Goal: Complete application form

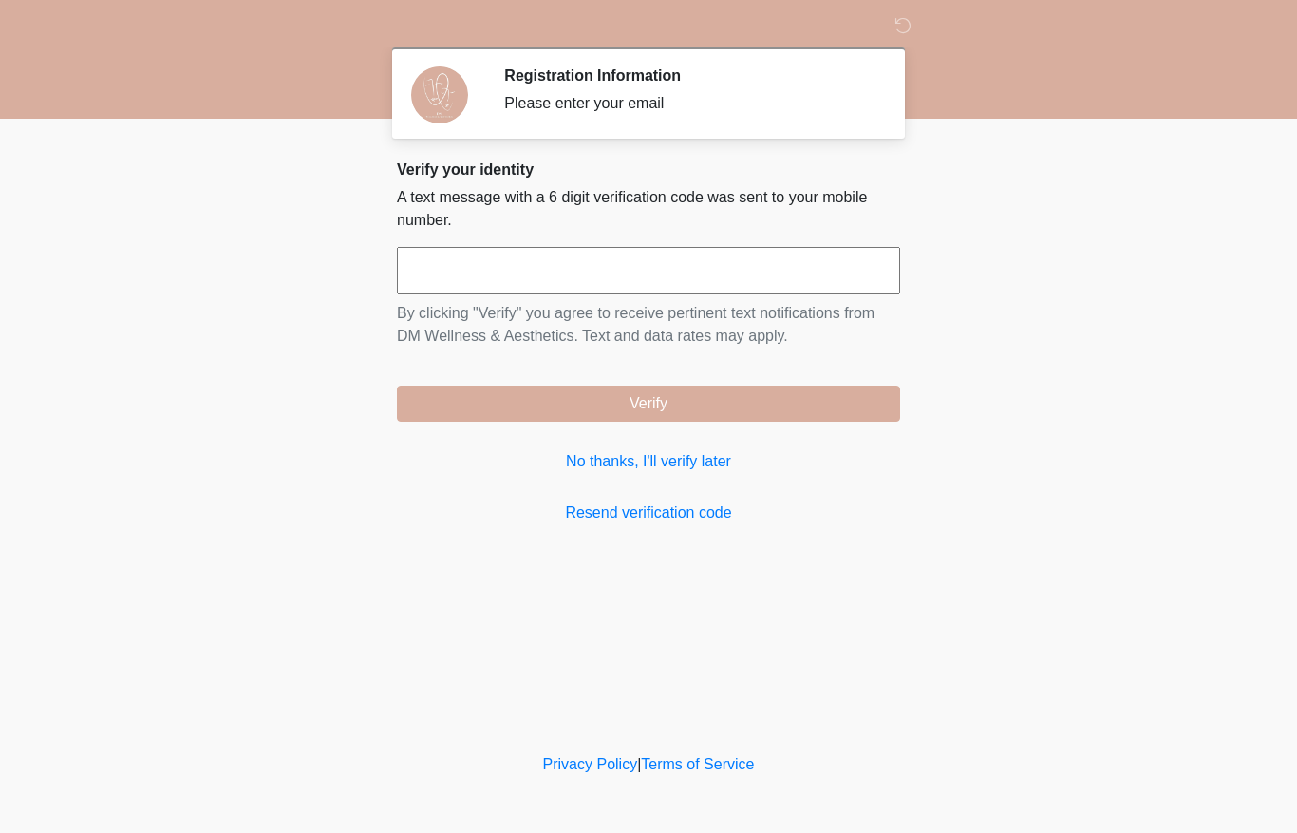
click at [821, 273] on input "text" at bounding box center [648, 270] width 503 height 47
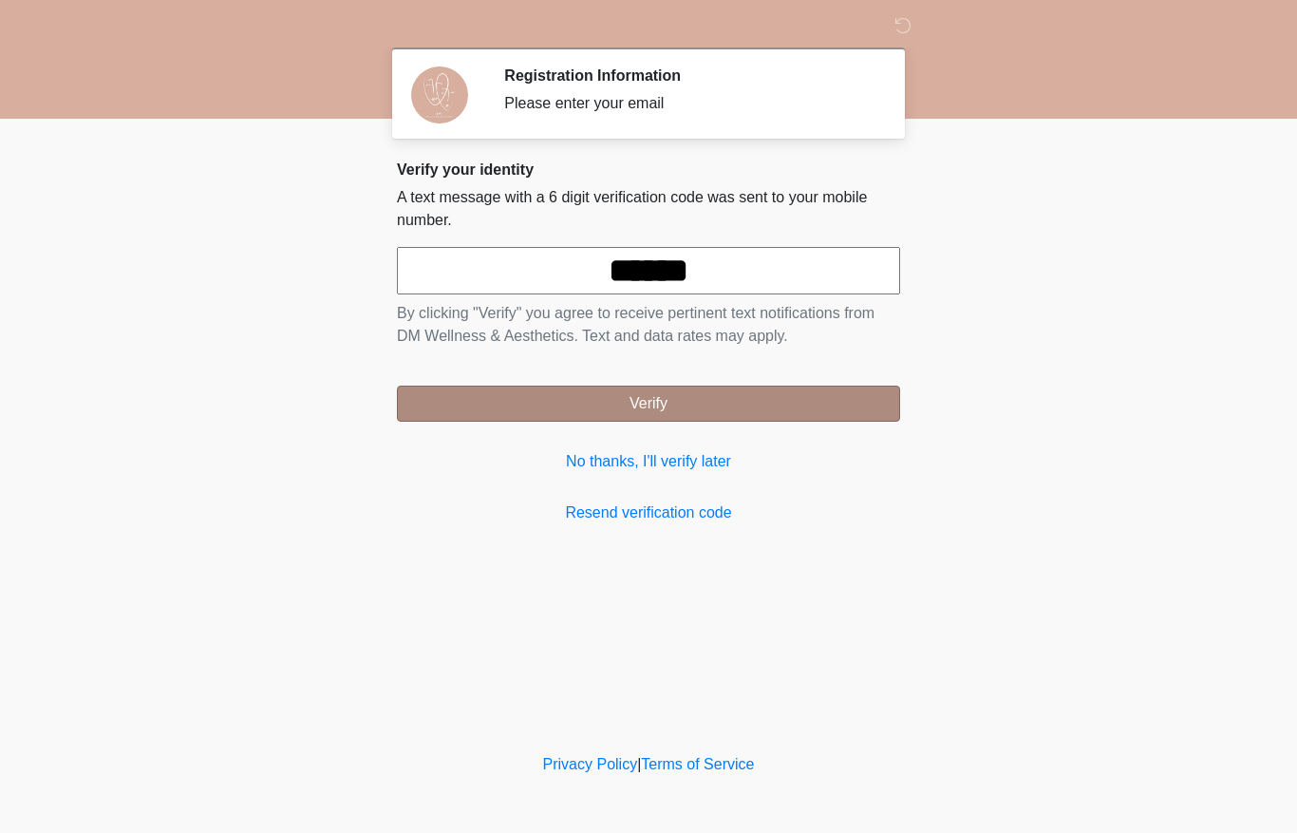
type input "******"
click at [742, 401] on button "Verify" at bounding box center [648, 403] width 503 height 36
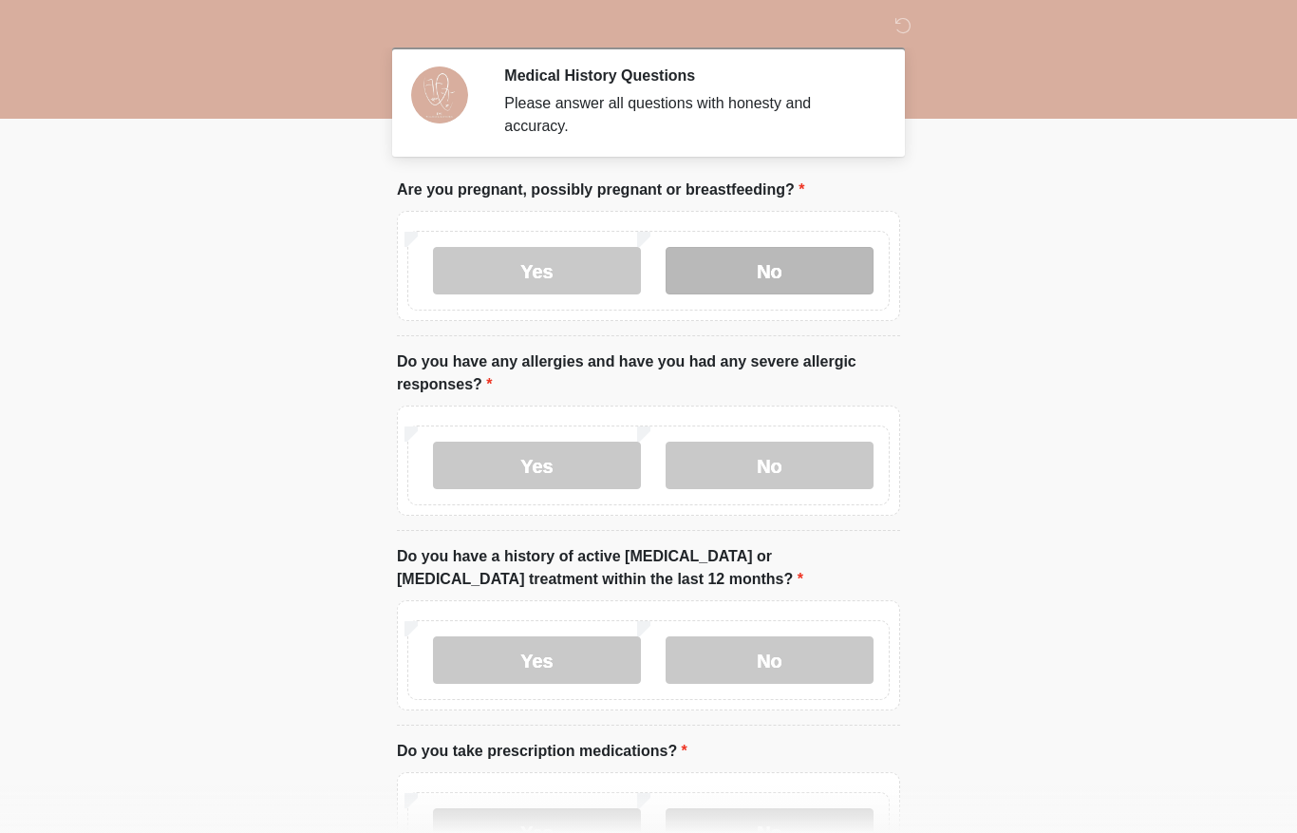
click at [758, 278] on label "No" at bounding box center [769, 270] width 208 height 47
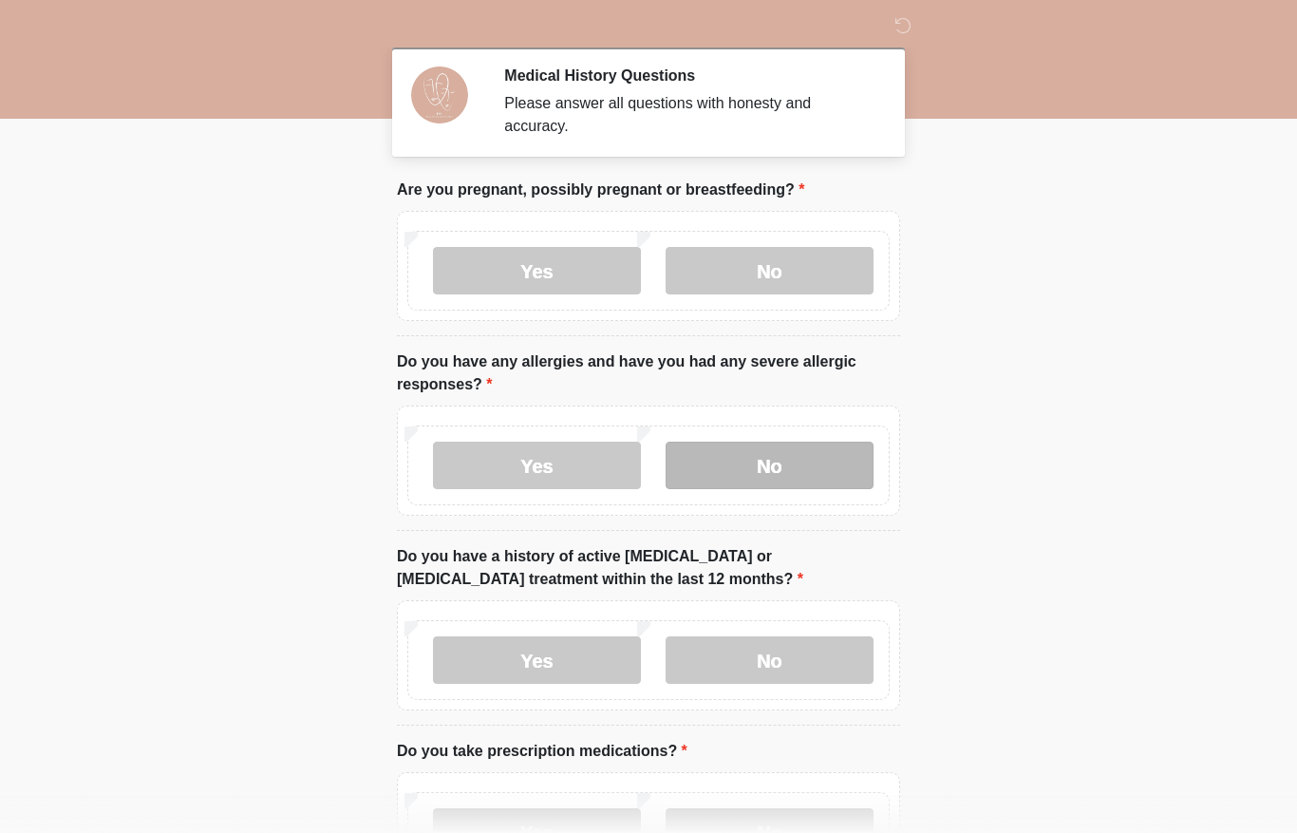
click at [742, 471] on label "No" at bounding box center [769, 464] width 208 height 47
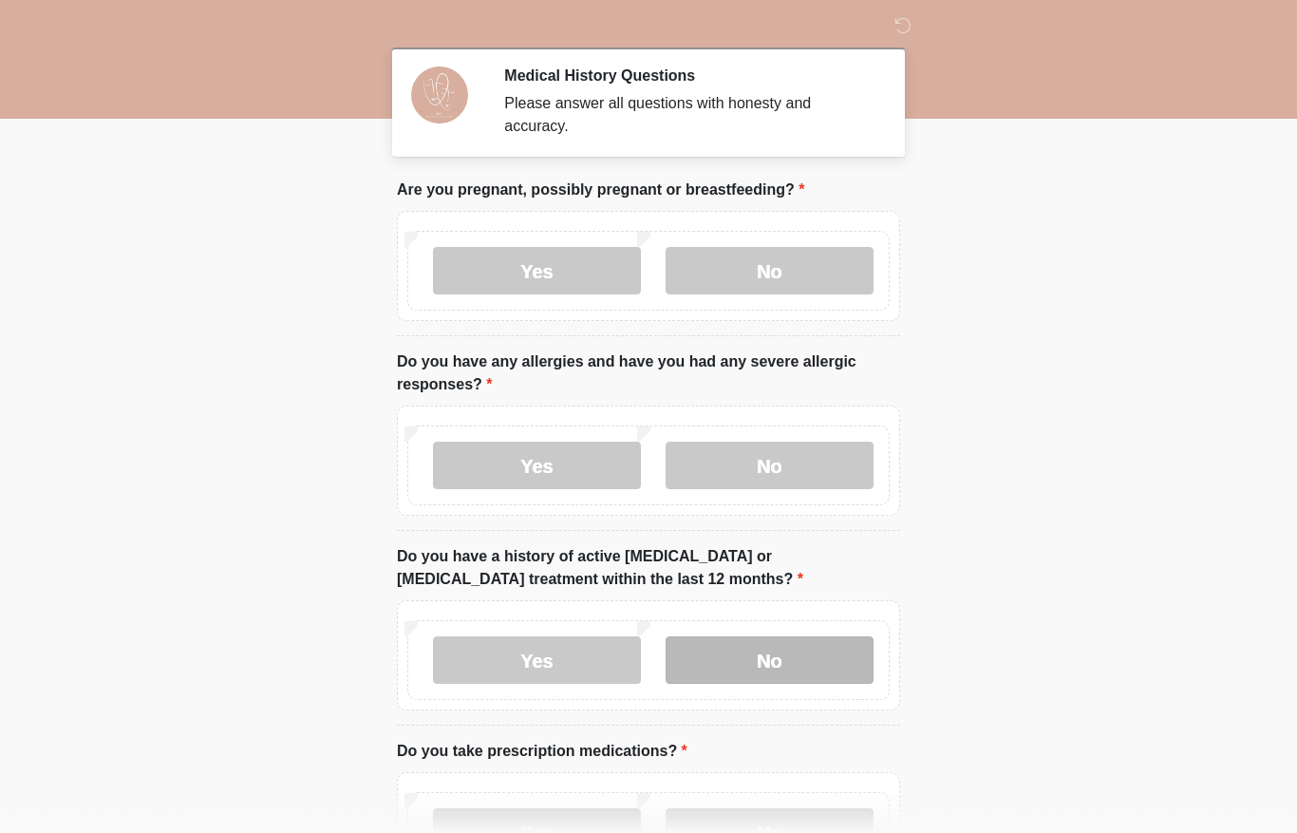
click at [777, 655] on label "No" at bounding box center [769, 659] width 208 height 47
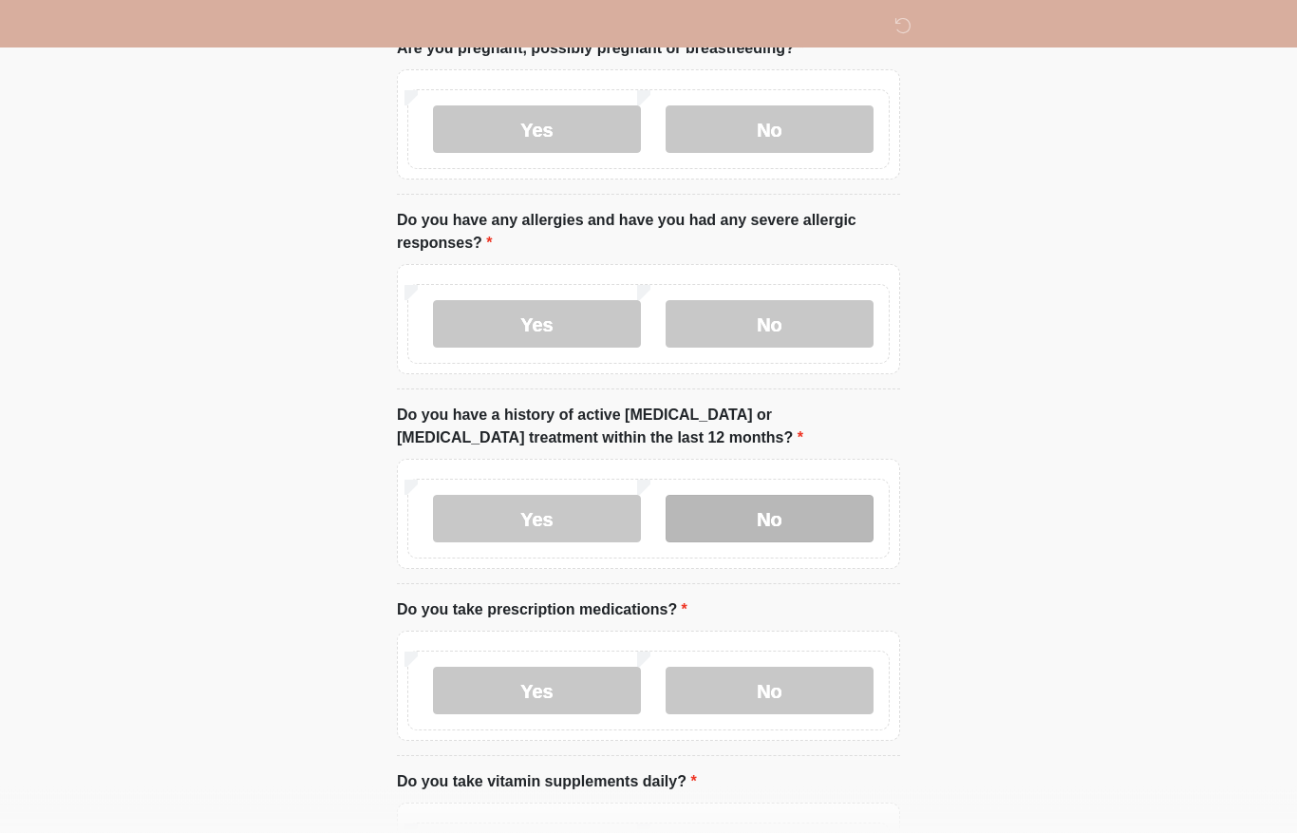
scroll to position [165, 0]
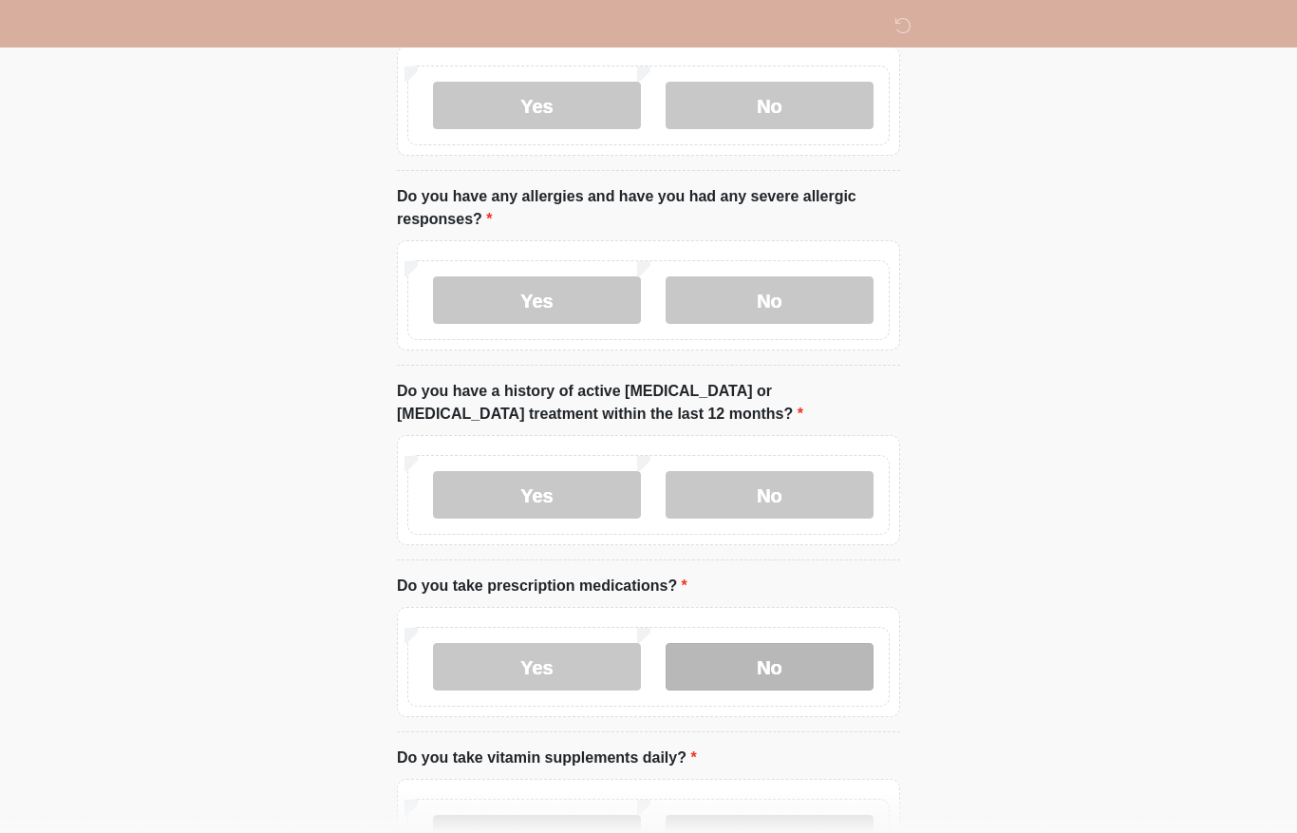
click at [782, 661] on label "No" at bounding box center [769, 666] width 208 height 47
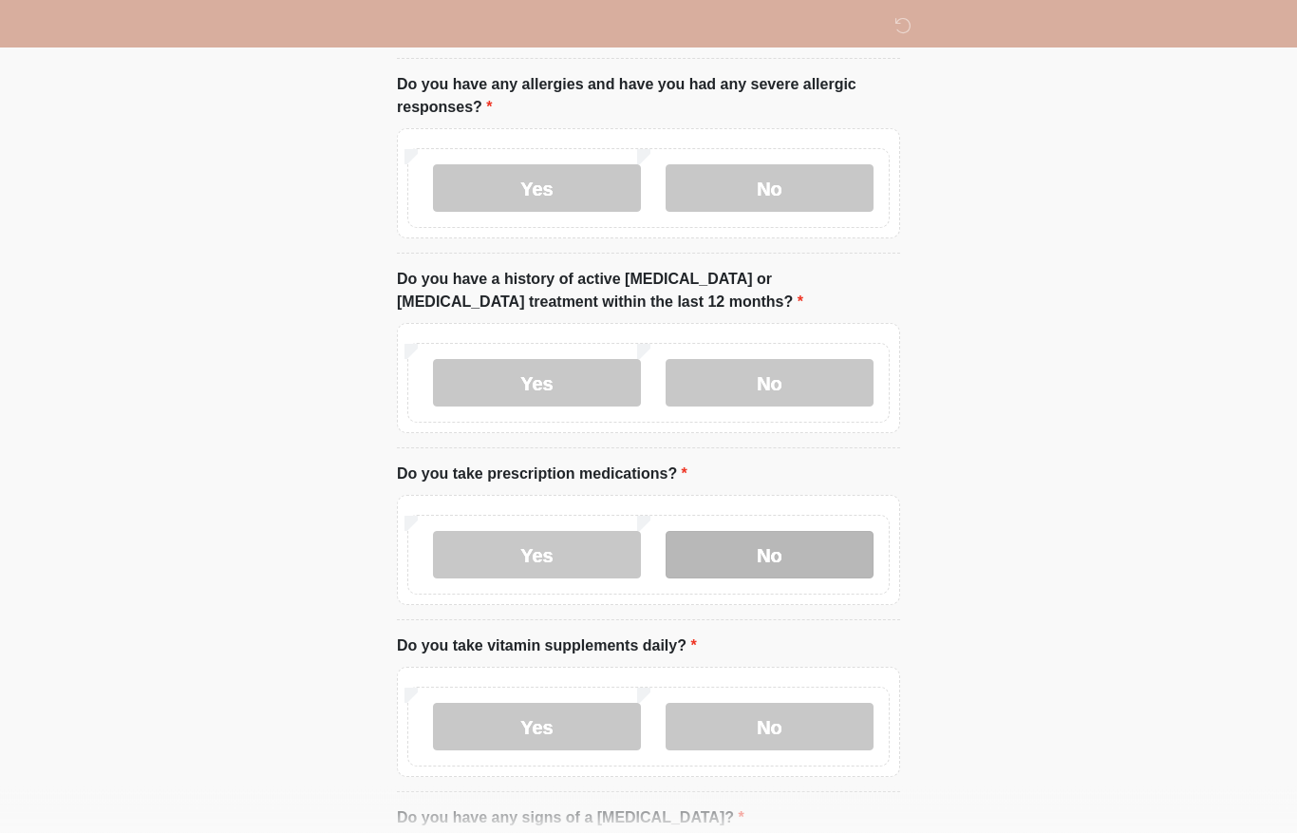
scroll to position [286, 0]
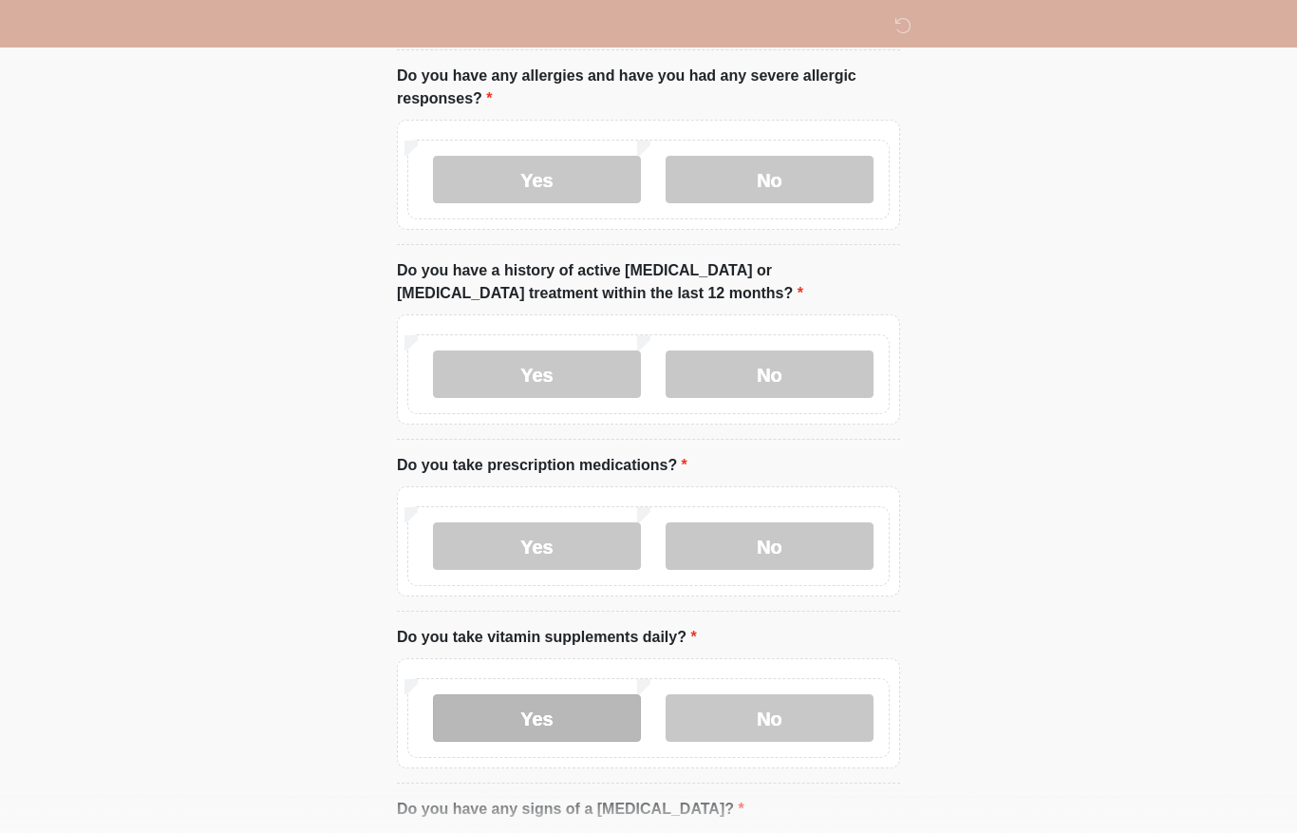
click at [571, 703] on label "Yes" at bounding box center [537, 717] width 208 height 47
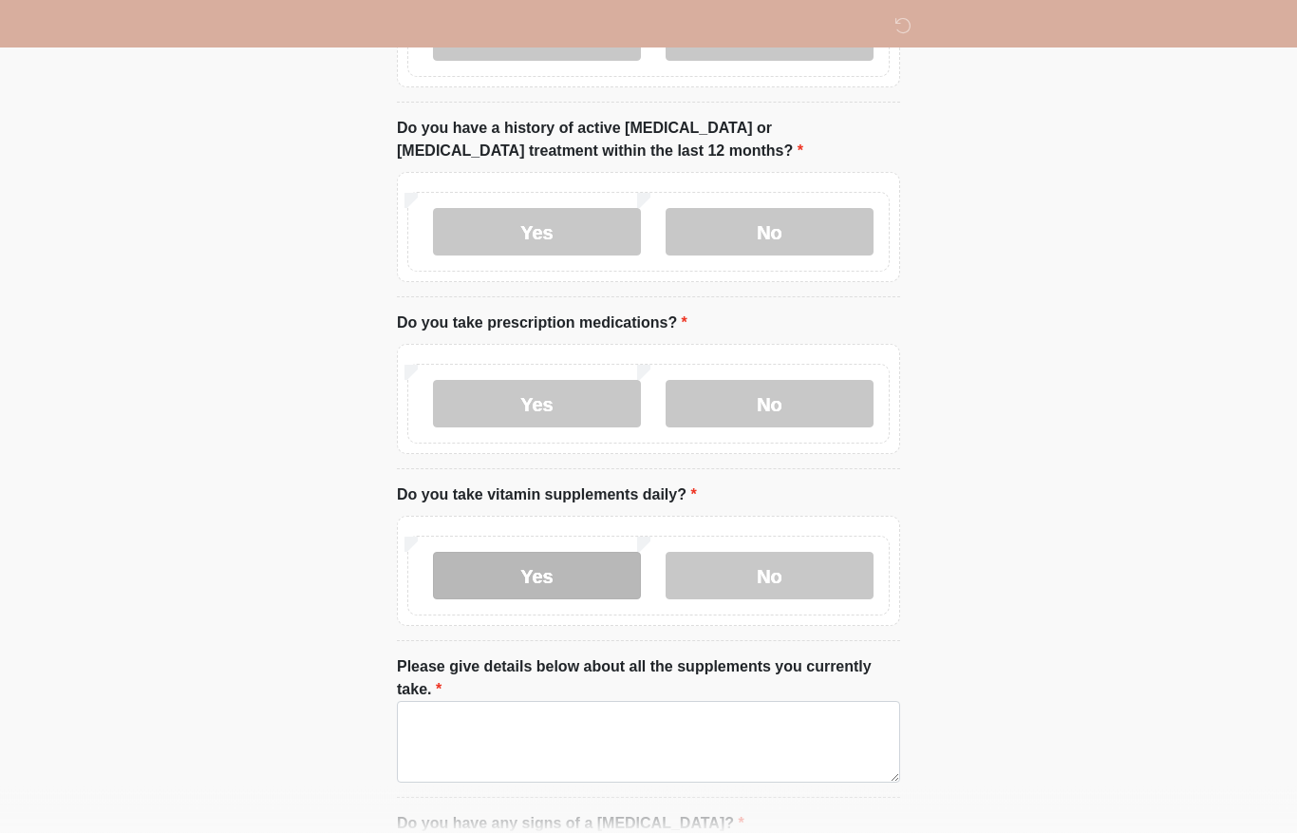
scroll to position [440, 0]
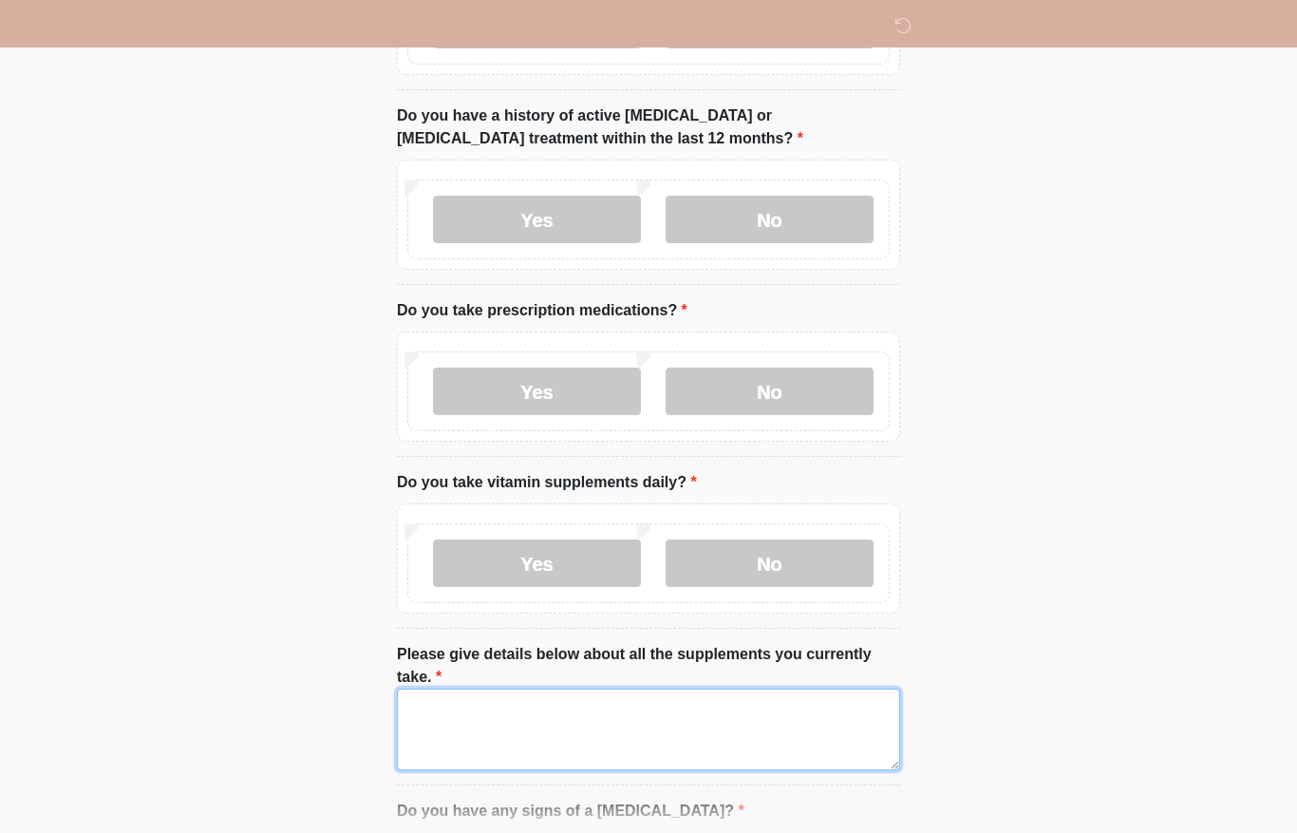
click at [459, 718] on textarea "Please give details below about all the supplements you currently take." at bounding box center [648, 729] width 503 height 82
type textarea "*"
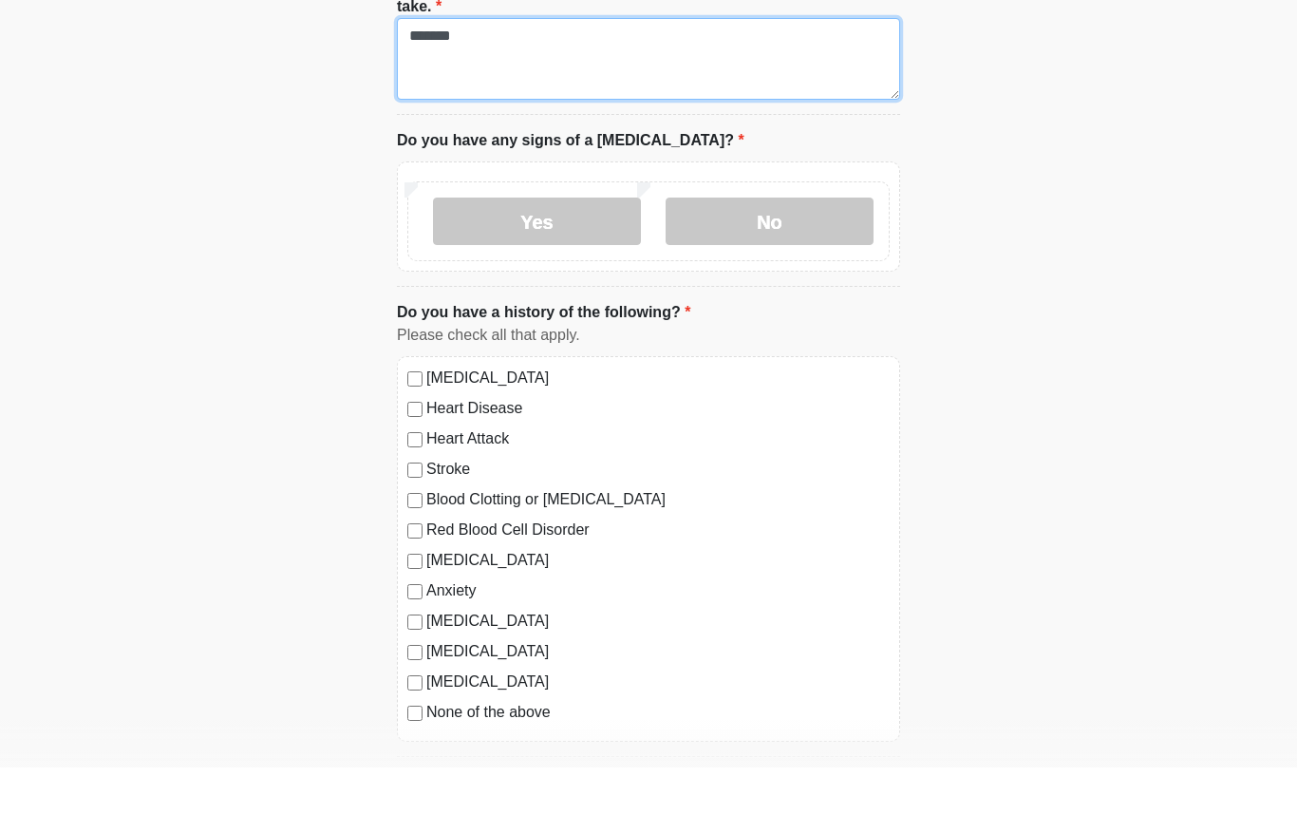
scroll to position [1075, 0]
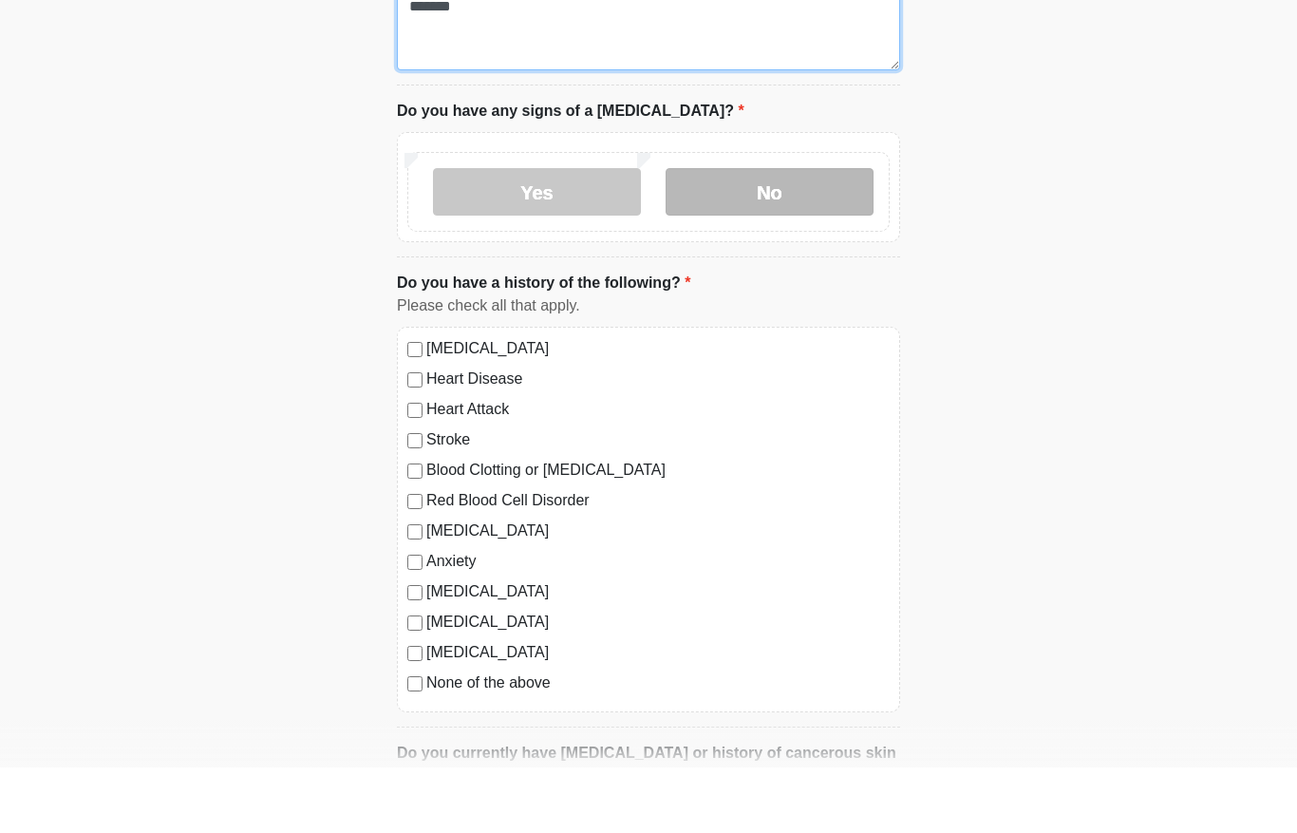
type textarea "******"
click at [812, 234] on label "No" at bounding box center [769, 257] width 208 height 47
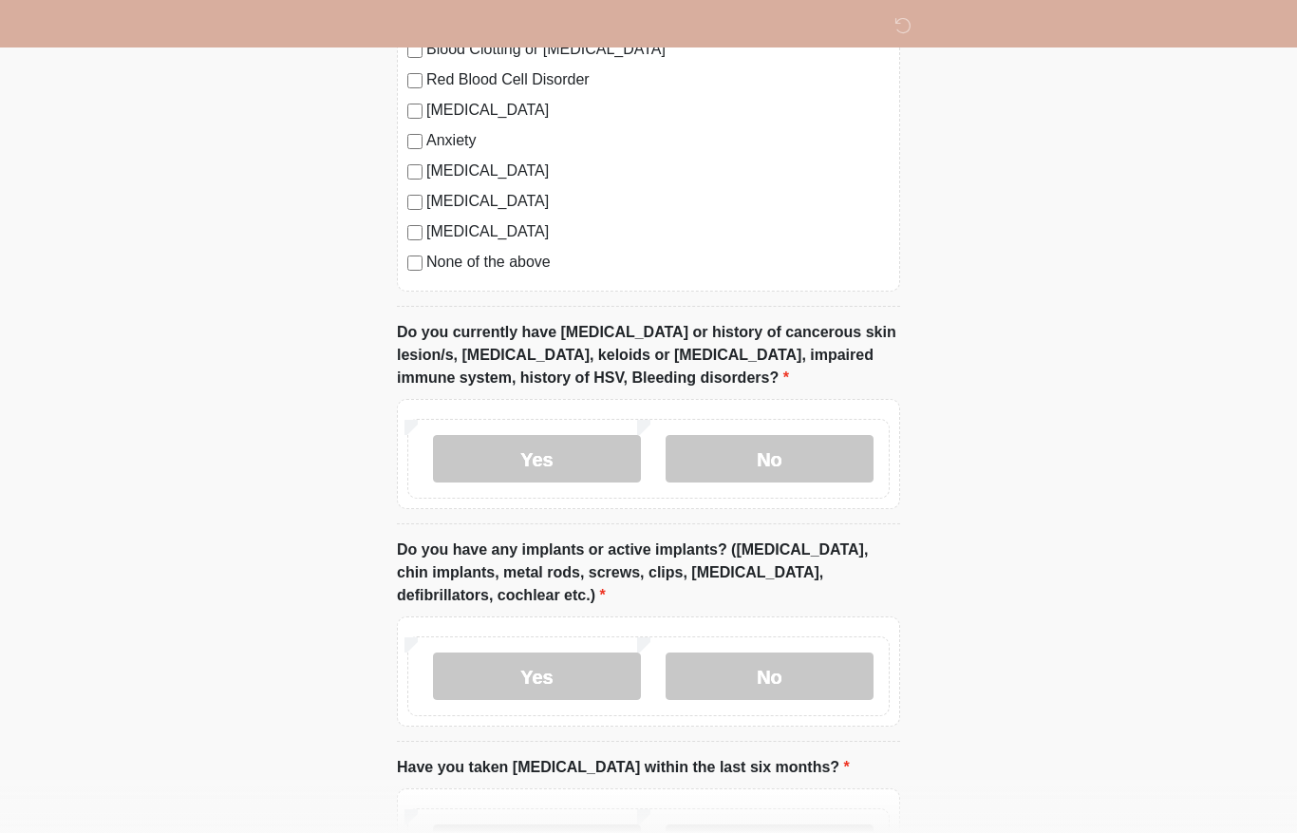
scroll to position [1560, 0]
click at [808, 466] on label "No" at bounding box center [769, 459] width 208 height 47
click at [777, 659] on label "No" at bounding box center [769, 675] width 208 height 47
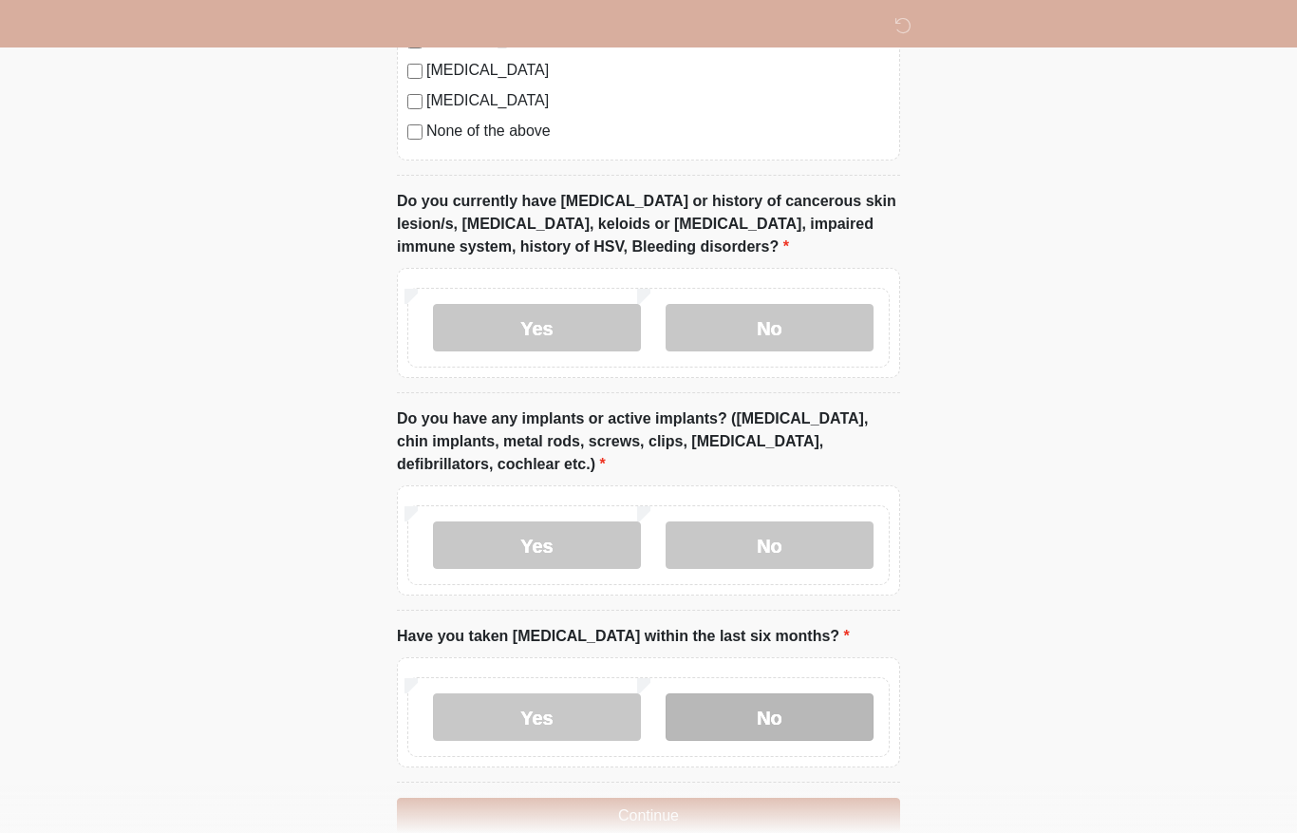
click at [777, 714] on label "No" at bounding box center [769, 716] width 208 height 47
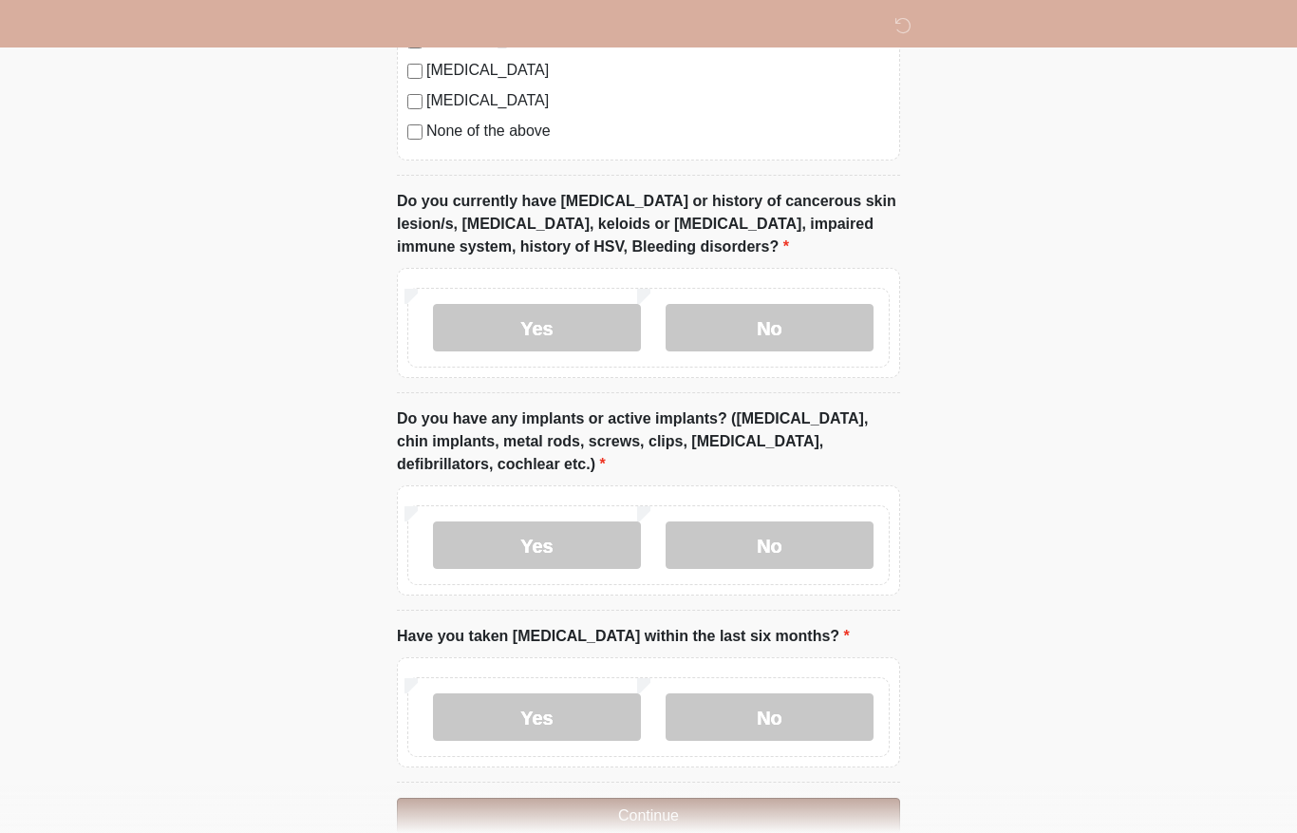
click at [754, 797] on button "Continue" at bounding box center [648, 815] width 503 height 36
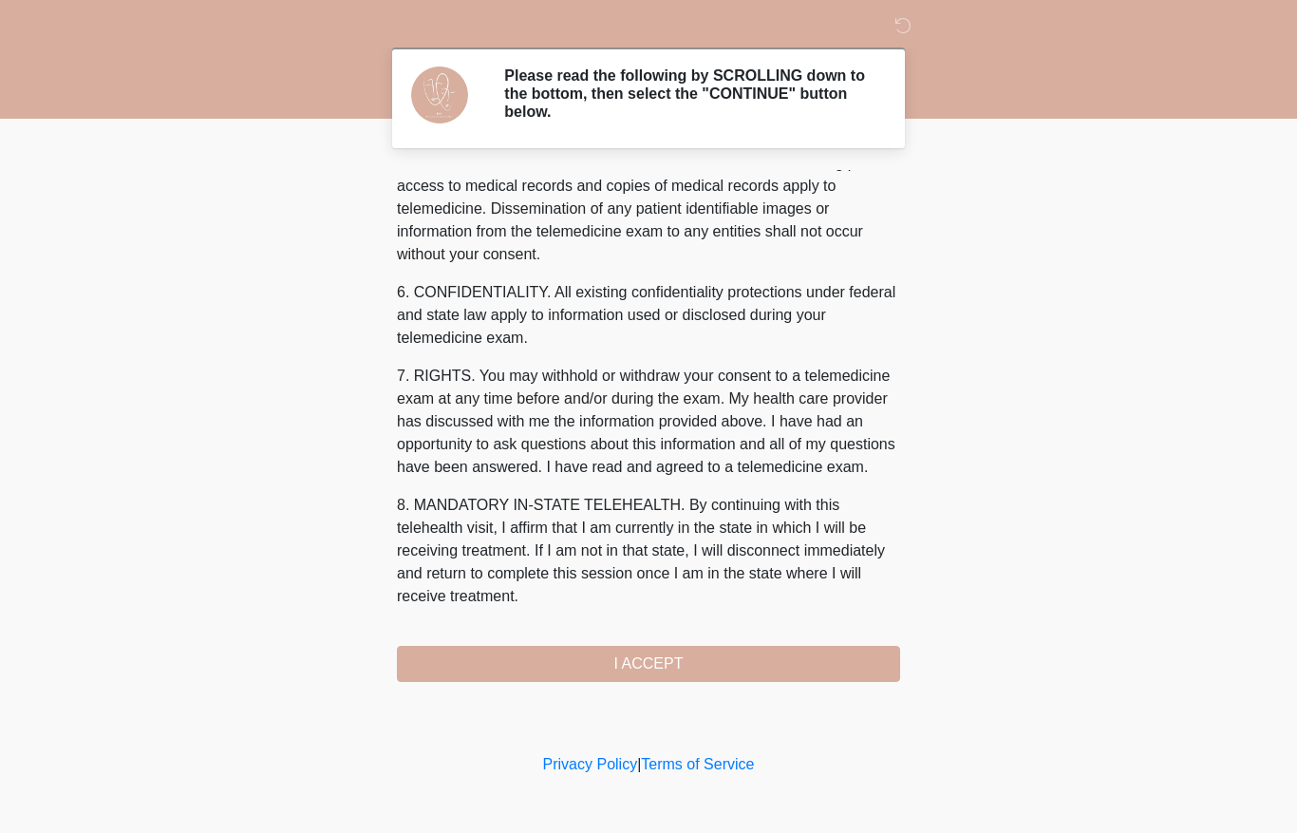
scroll to position [671, 0]
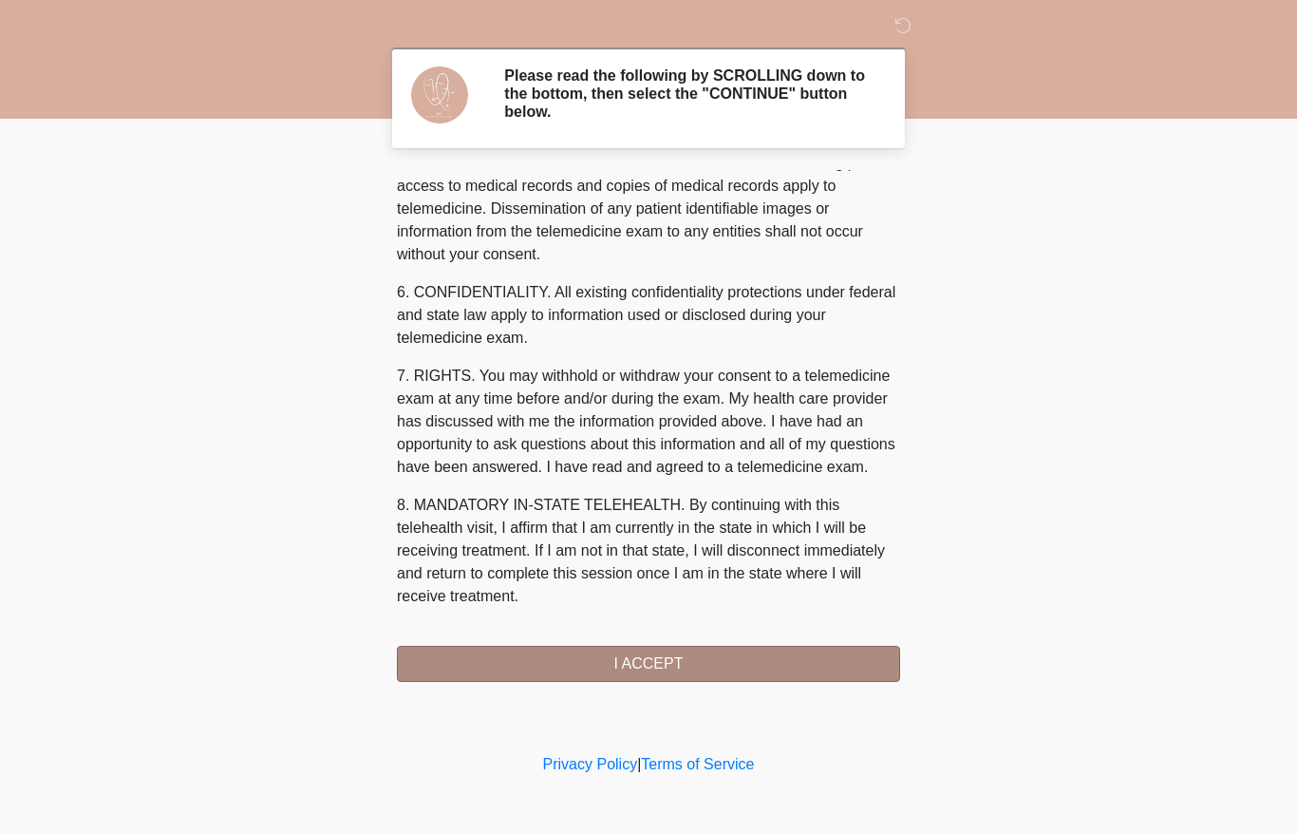
click at [811, 655] on button "I ACCEPT" at bounding box center [648, 664] width 503 height 36
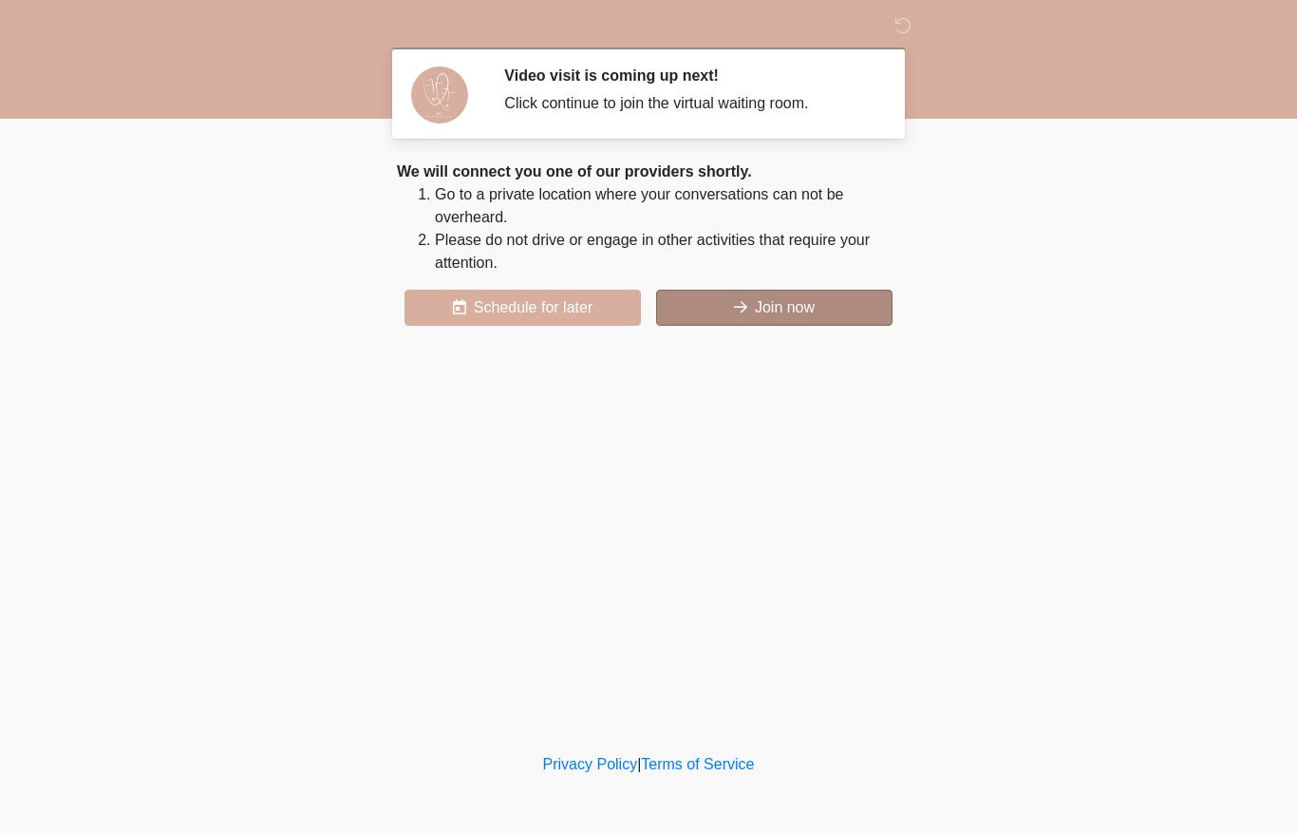
click at [791, 300] on button "Join now" at bounding box center [774, 308] width 236 height 36
